Goal: Task Accomplishment & Management: Manage account settings

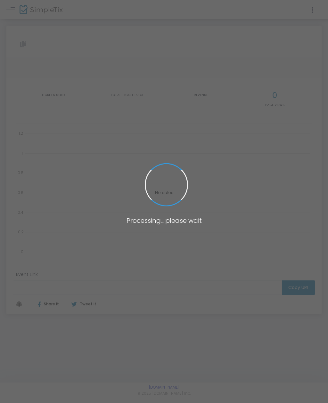
type input "[URL][DOMAIN_NAME]"
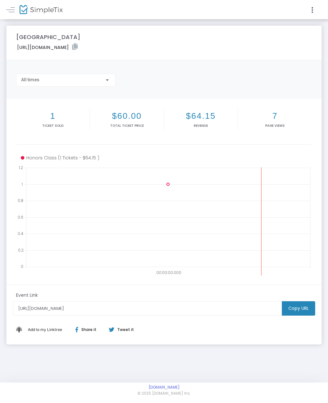
click at [14, 11] on link at bounding box center [10, 9] width 8 height 8
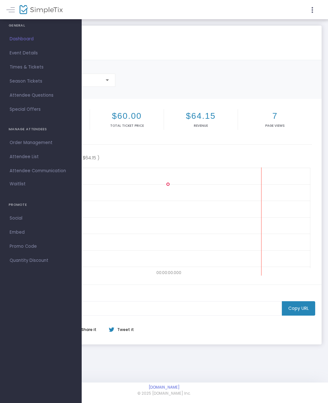
click at [13, 141] on span "Order Management" at bounding box center [41, 143] width 62 height 8
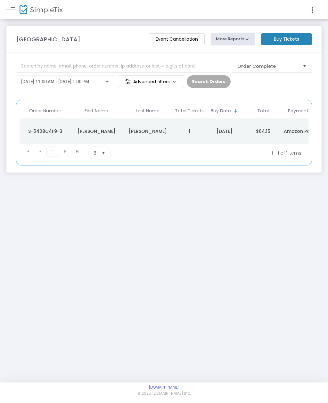
click at [8, 17] on div at bounding box center [86, 9] width 156 height 19
click at [12, 9] on link at bounding box center [10, 9] width 8 height 8
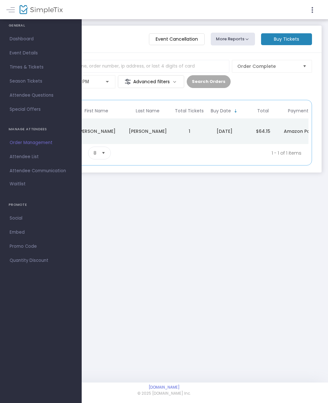
click at [12, 5] on link at bounding box center [10, 9] width 8 height 8
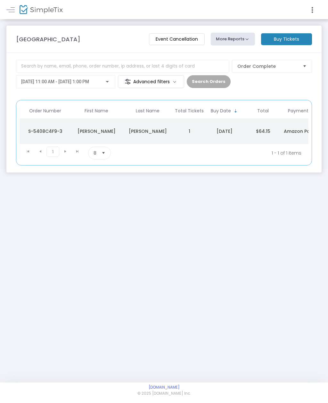
click at [5, 13] on m-brand at bounding box center [164, 9] width 328 height 19
click at [7, 9] on link at bounding box center [10, 9] width 8 height 8
